Goal: Task Accomplishment & Management: Manage account settings

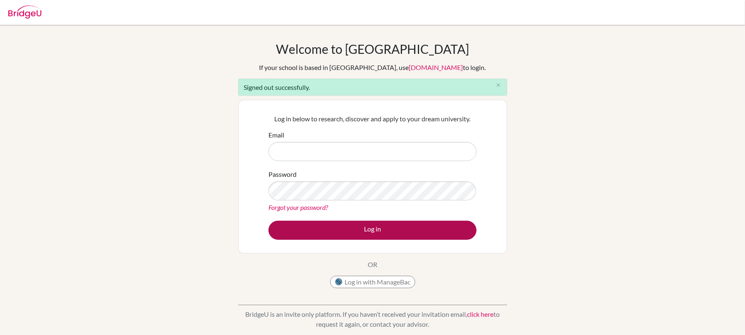
type input "[PERSON_NAME][EMAIL_ADDRESS][PERSON_NAME][DOMAIN_NAME]"
click at [396, 232] on button "Log in" at bounding box center [372, 229] width 208 height 19
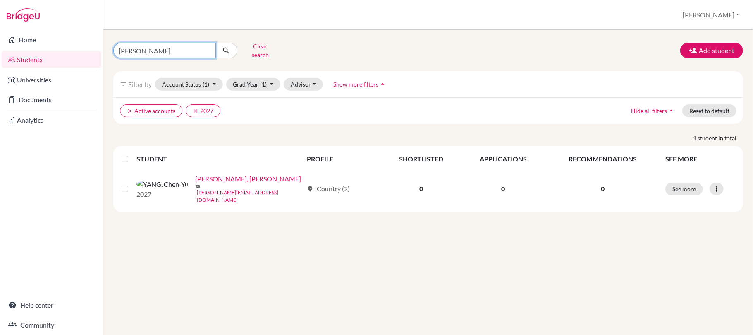
click at [171, 51] on input "[PERSON_NAME]" at bounding box center [164, 51] width 103 height 16
click at [207, 50] on input "[PERSON_NAME]" at bounding box center [164, 51] width 103 height 16
click at [260, 53] on button "Clear search" at bounding box center [260, 51] width 46 height 22
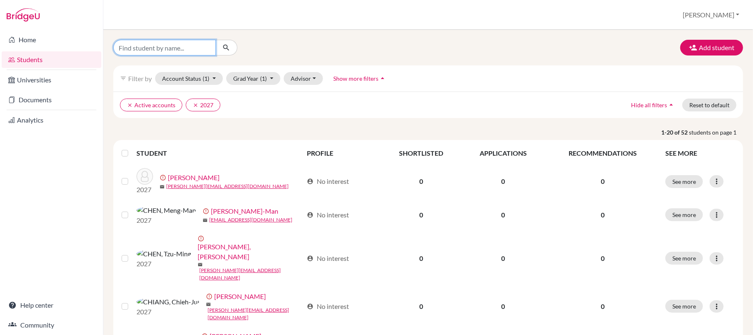
click at [161, 43] on input "Find student by name..." at bounding box center [164, 48] width 103 height 16
type input "JERRY"
click button "submit" at bounding box center [227, 48] width 22 height 16
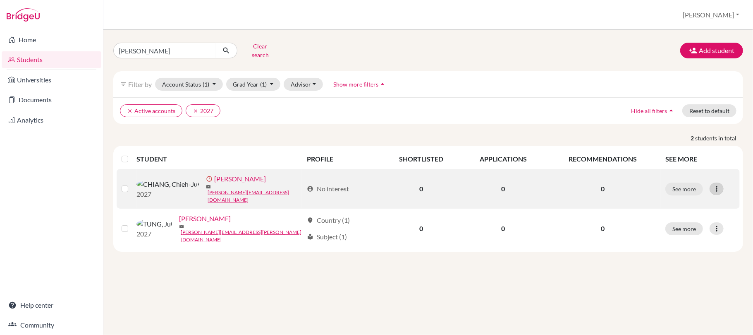
click at [717, 189] on icon at bounding box center [717, 188] width 8 height 8
click at [697, 228] on button "Resend invite email" at bounding box center [686, 230] width 75 height 13
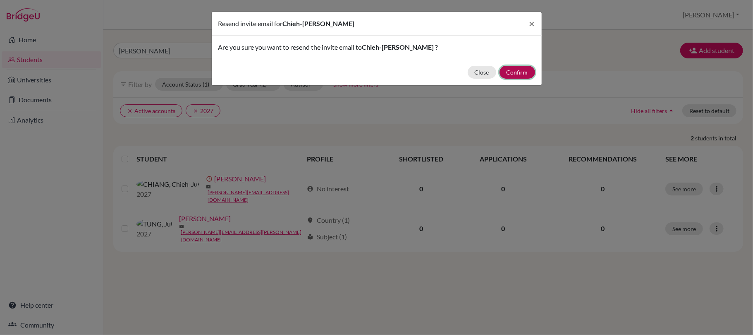
click at [530, 75] on button "Confirm" at bounding box center [518, 72] width 36 height 13
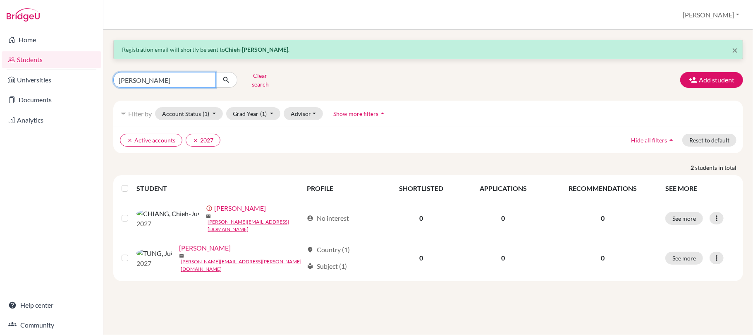
click at [194, 79] on input "JERRY" at bounding box center [164, 80] width 103 height 16
type input "J"
type input "NICHOLAS"
click button "submit" at bounding box center [227, 80] width 22 height 16
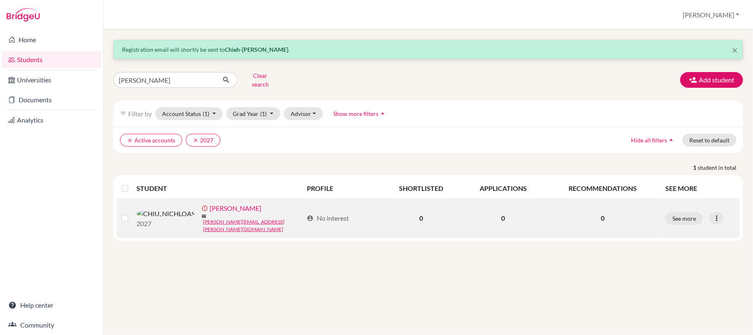
click at [723, 221] on div "See more Edit student Send Message Resend invite email" at bounding box center [700, 218] width 69 height 13
click at [720, 217] on icon at bounding box center [717, 218] width 8 height 8
click at [683, 264] on button "Resend invite email" at bounding box center [686, 260] width 75 height 13
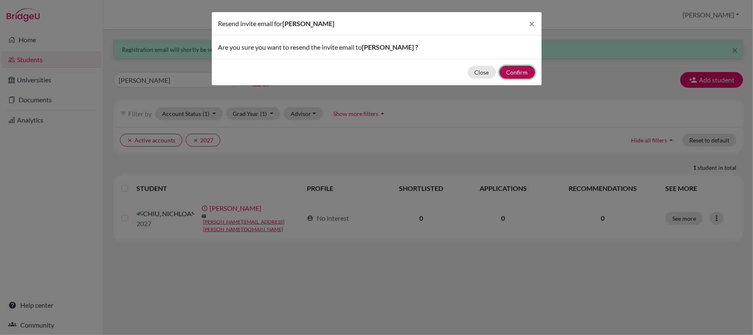
click at [510, 71] on button "Confirm" at bounding box center [518, 72] width 36 height 13
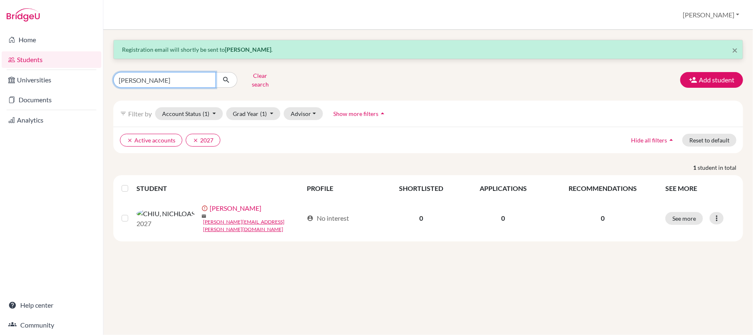
click at [158, 79] on input "NICHOLAS" at bounding box center [164, 80] width 103 height 16
click at [157, 84] on input "NICHOLAS" at bounding box center [164, 80] width 103 height 16
type input "N"
type input "elden"
click button "submit" at bounding box center [227, 80] width 22 height 16
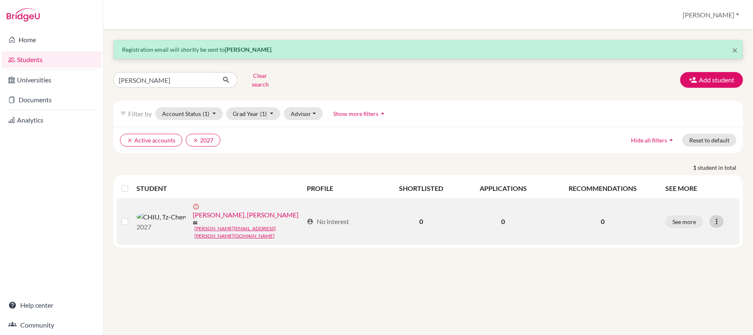
click at [719, 218] on icon at bounding box center [717, 221] width 8 height 8
click at [697, 261] on button "Resend invite email" at bounding box center [686, 260] width 75 height 13
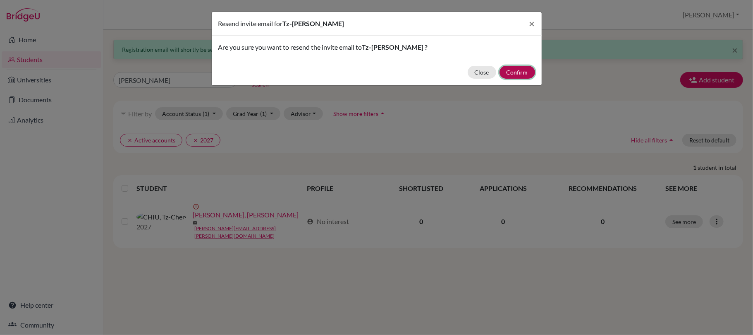
click at [515, 75] on button "Confirm" at bounding box center [518, 72] width 36 height 13
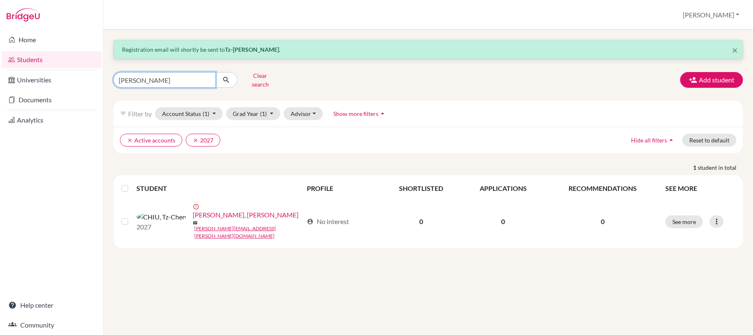
click at [145, 86] on input "elden" at bounding box center [164, 80] width 103 height 16
type input "elina"
click button "submit" at bounding box center [227, 80] width 22 height 16
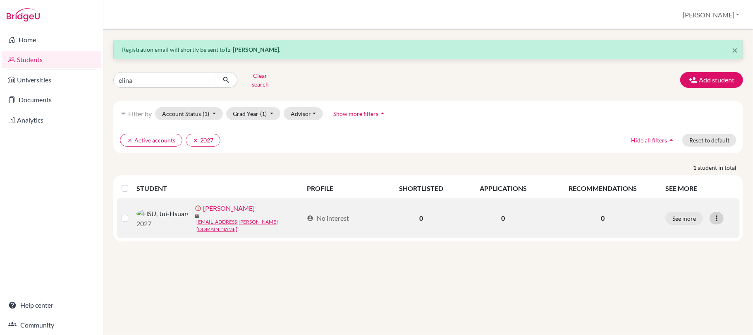
click at [721, 218] on icon at bounding box center [717, 218] width 8 height 8
click at [682, 265] on button "Resend invite email" at bounding box center [686, 260] width 75 height 13
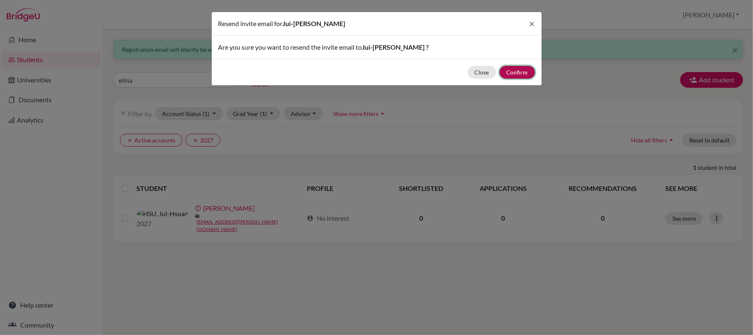
click at [522, 69] on button "Confirm" at bounding box center [518, 72] width 36 height 13
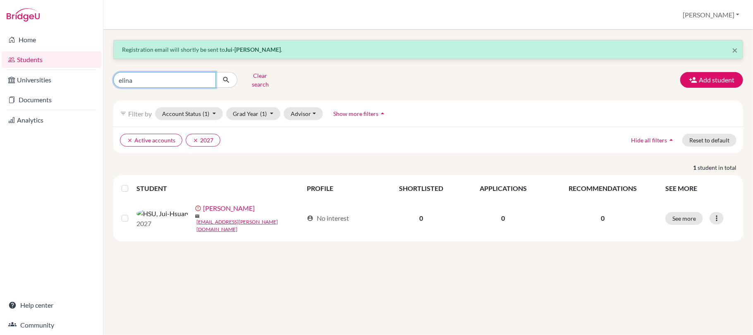
click at [196, 76] on input "elina" at bounding box center [164, 80] width 103 height 16
type input "e"
type input "nina"
click button "submit" at bounding box center [227, 80] width 22 height 16
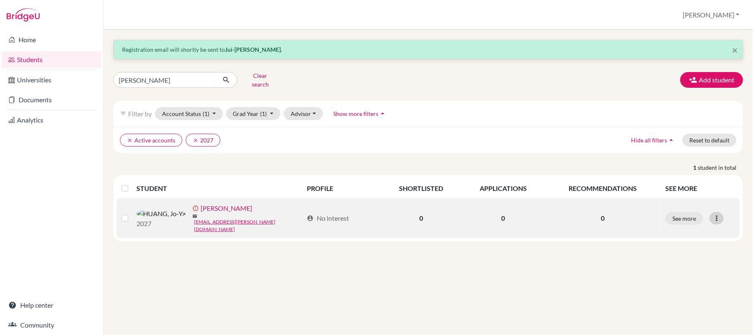
click at [718, 216] on icon at bounding box center [717, 218] width 8 height 8
click at [669, 263] on button "Resend invite email" at bounding box center [686, 260] width 75 height 13
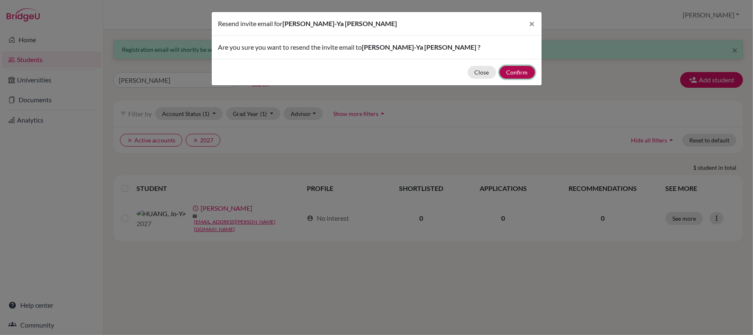
click at [514, 70] on button "Confirm" at bounding box center [518, 72] width 36 height 13
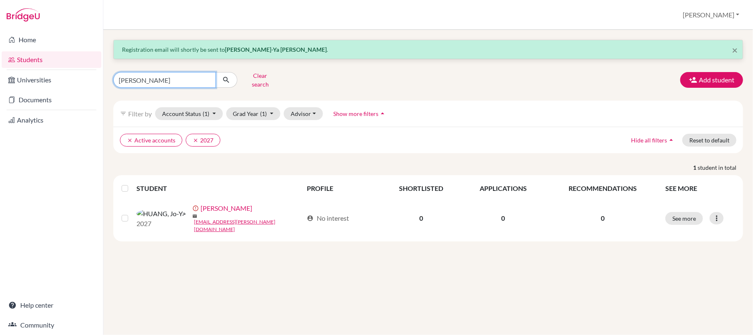
click at [159, 83] on input "nina" at bounding box center [164, 80] width 103 height 16
type input "n"
type input "stella"
click button "submit" at bounding box center [227, 80] width 22 height 16
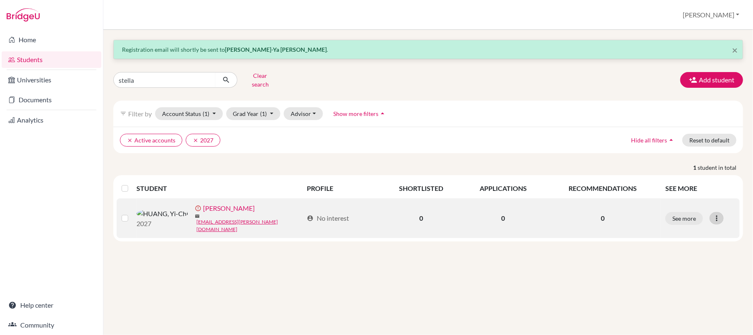
click at [719, 218] on icon at bounding box center [717, 218] width 8 height 8
click at [685, 257] on button "Resend invite email" at bounding box center [686, 260] width 75 height 13
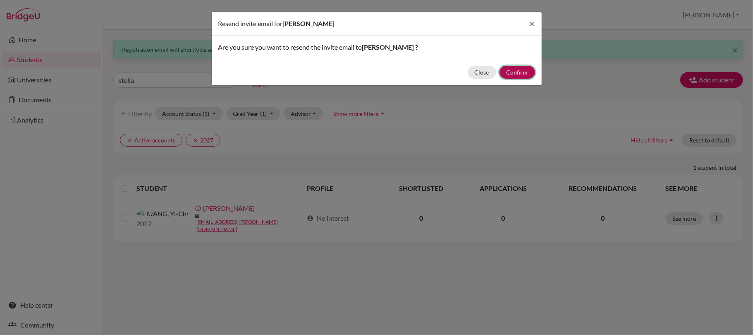
click at [520, 73] on button "Confirm" at bounding box center [518, 72] width 36 height 13
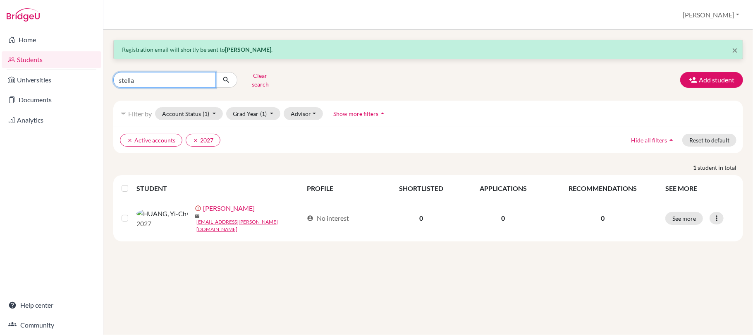
click at [161, 85] on input "stella" at bounding box center [164, 80] width 103 height 16
type input "s"
type input "orella"
click button "submit" at bounding box center [227, 80] width 22 height 16
click at [145, 81] on input "orella" at bounding box center [164, 80] width 103 height 16
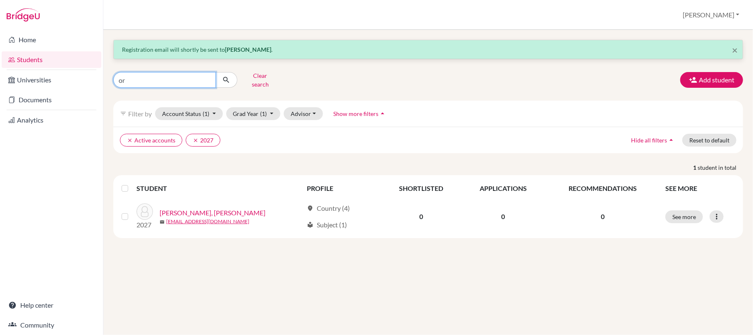
type input "o"
type input "amber"
click button "submit" at bounding box center [227, 80] width 22 height 16
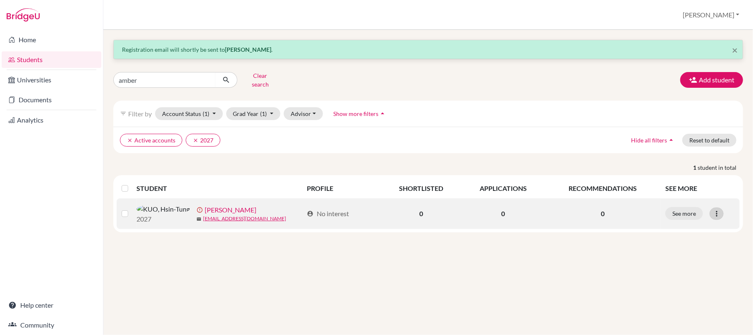
click at [721, 216] on icon at bounding box center [717, 213] width 8 height 8
click at [686, 265] on button "Resend invite email" at bounding box center [686, 260] width 75 height 13
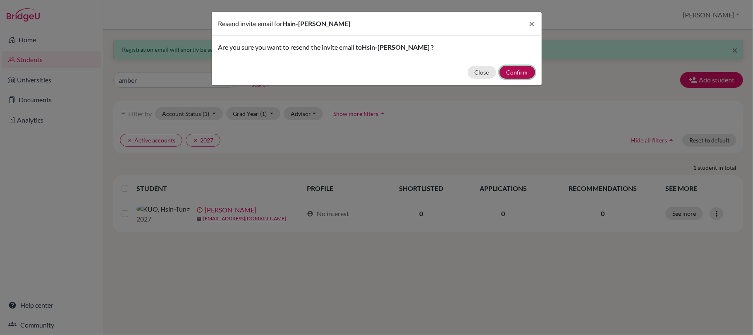
click at [529, 73] on button "Confirm" at bounding box center [518, 72] width 36 height 13
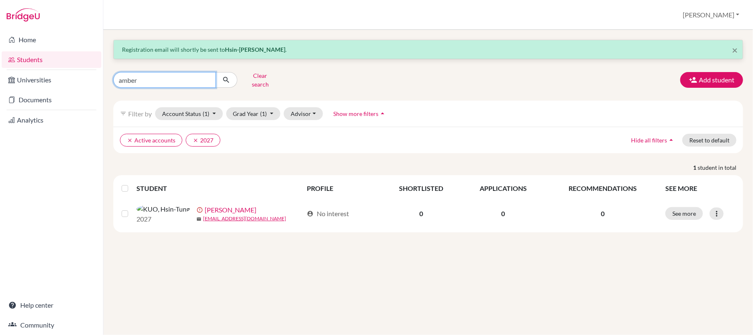
click at [141, 80] on input "amber" at bounding box center [164, 80] width 103 height 16
type input "a"
click at [182, 84] on input "Find student by name..." at bounding box center [164, 80] width 103 height 16
type input "peggy"
click button "submit" at bounding box center [227, 80] width 22 height 16
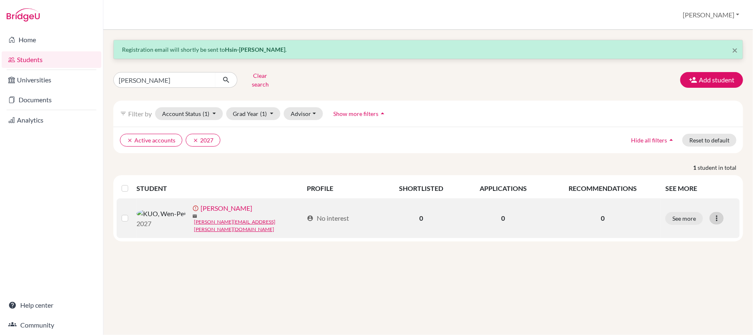
click at [716, 219] on icon at bounding box center [717, 218] width 8 height 8
click at [683, 257] on button "Resend invite email" at bounding box center [686, 260] width 75 height 13
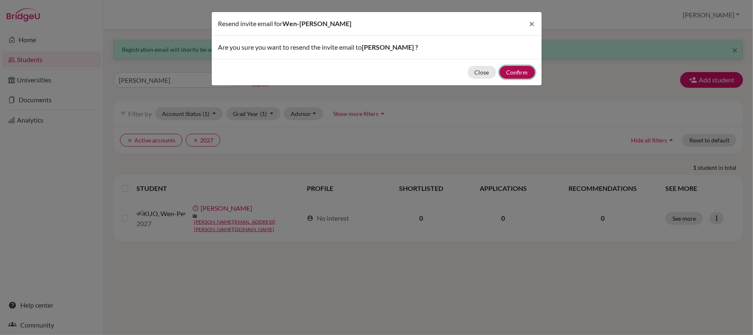
click at [520, 70] on button "Confirm" at bounding box center [518, 72] width 36 height 13
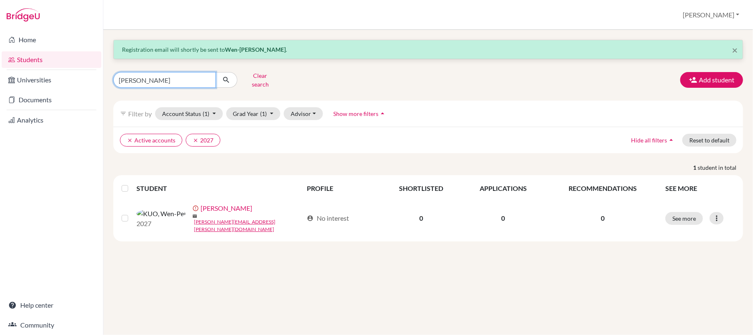
click at [172, 76] on input "peggy" at bounding box center [164, 80] width 103 height 16
click at [207, 83] on input "peggy" at bounding box center [164, 80] width 103 height 16
click at [206, 81] on input "peggy" at bounding box center [164, 80] width 103 height 16
type input "alex"
click button "submit" at bounding box center [227, 80] width 22 height 16
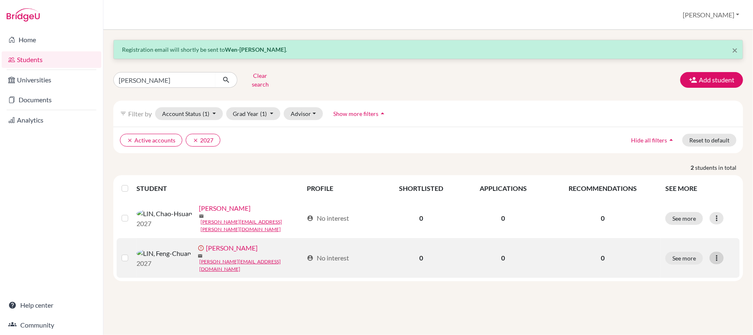
click at [717, 257] on icon at bounding box center [717, 258] width 8 height 8
click at [683, 301] on button "Resend invite email" at bounding box center [686, 296] width 75 height 13
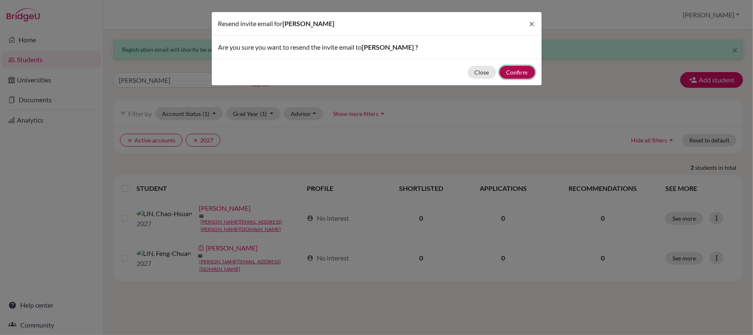
click at [515, 72] on button "Confirm" at bounding box center [518, 72] width 36 height 13
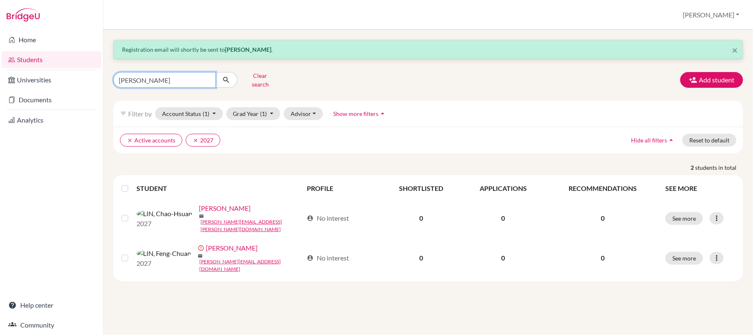
click at [154, 83] on input "alex" at bounding box center [164, 80] width 103 height 16
type input "a"
type input "kelly"
click button "submit" at bounding box center [227, 80] width 22 height 16
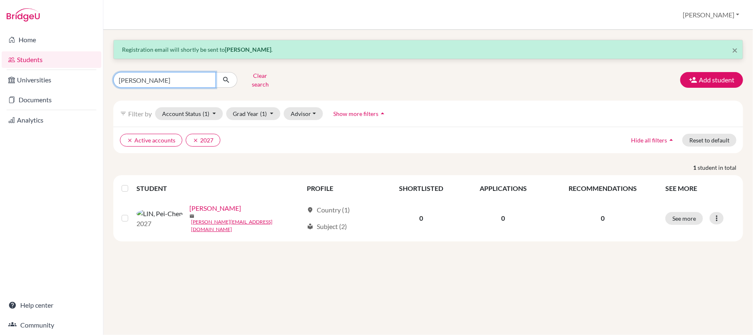
click at [165, 82] on input "kelly" at bounding box center [164, 80] width 103 height 16
type input "k"
type input "evelyn"
click button "submit" at bounding box center [227, 80] width 22 height 16
click at [136, 86] on input "evelyn" at bounding box center [164, 80] width 103 height 16
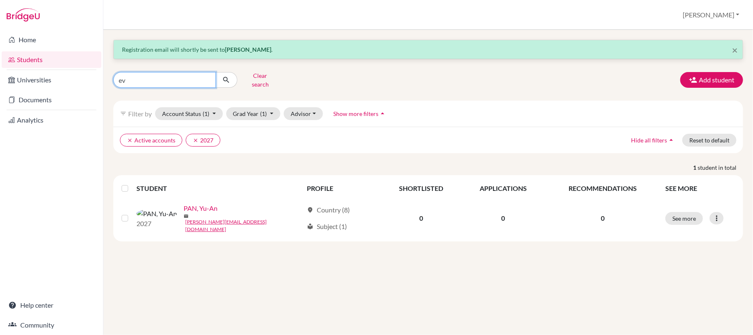
type input "e"
click at [134, 86] on input "lei" at bounding box center [164, 80] width 103 height 16
type input "lexi"
click button "submit" at bounding box center [227, 80] width 22 height 16
click at [166, 80] on input "lexi" at bounding box center [164, 80] width 103 height 16
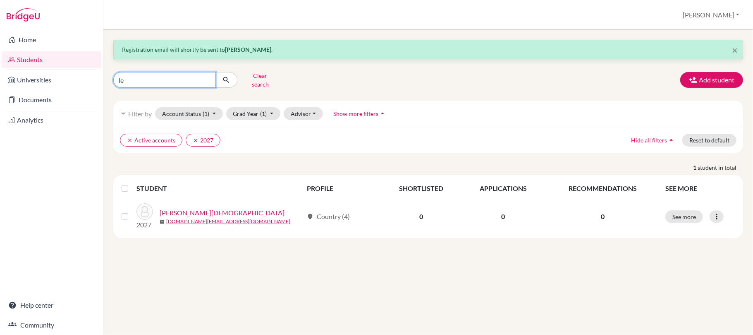
type input "l"
type input "chloe"
click button "submit" at bounding box center [227, 80] width 22 height 16
click at [153, 78] on input "chloe" at bounding box center [164, 80] width 103 height 16
type input "c"
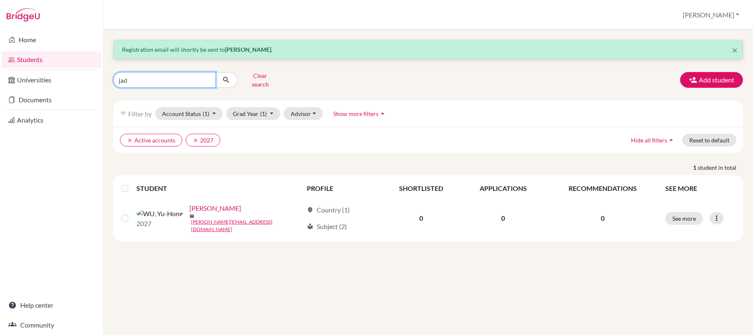
type input "jade"
click button "submit" at bounding box center [227, 80] width 22 height 16
click at [205, 79] on input "jade" at bounding box center [164, 80] width 103 height 16
type input "samantha"
click button "submit" at bounding box center [227, 80] width 22 height 16
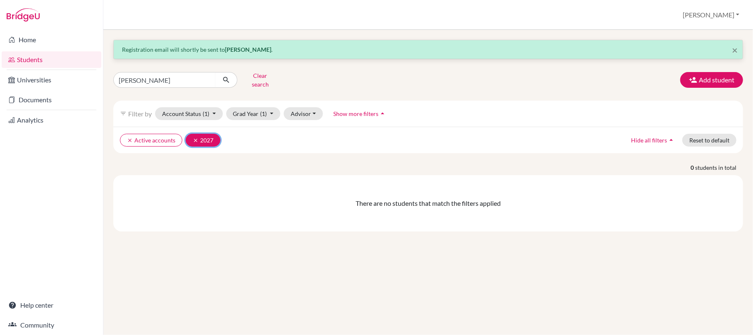
click at [197, 138] on icon "clear" at bounding box center [196, 140] width 6 height 6
